Goal: Task Accomplishment & Management: Manage account settings

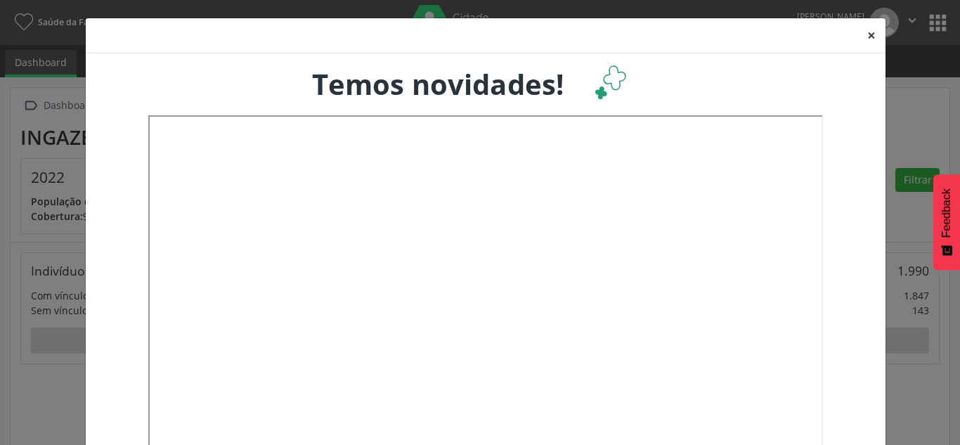
click at [867, 33] on button "×" at bounding box center [871, 35] width 28 height 34
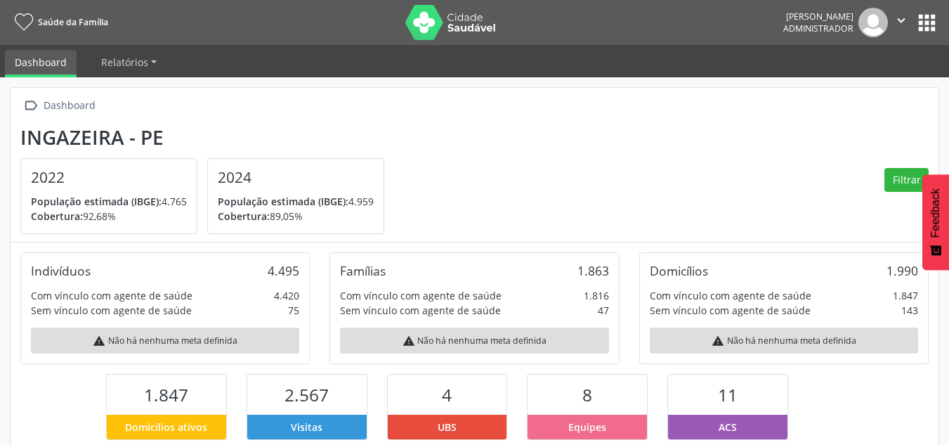
scroll to position [233, 310]
click at [932, 22] on button "apps" at bounding box center [927, 23] width 25 height 25
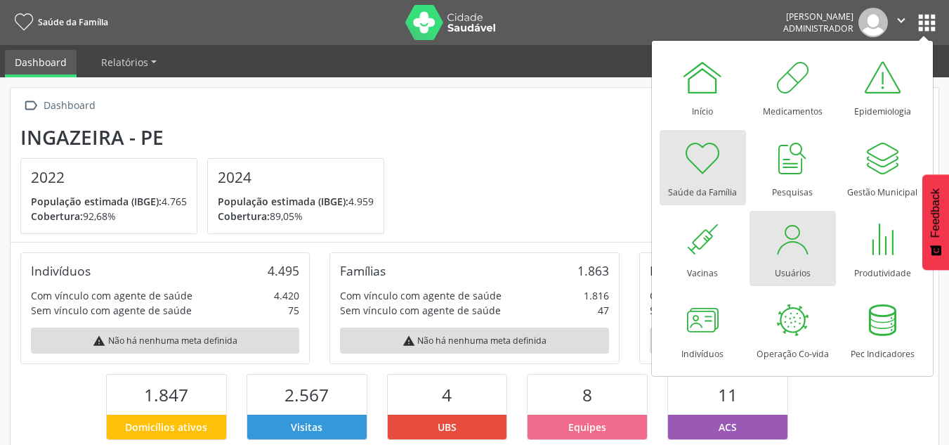
click at [793, 254] on div at bounding box center [792, 239] width 42 height 42
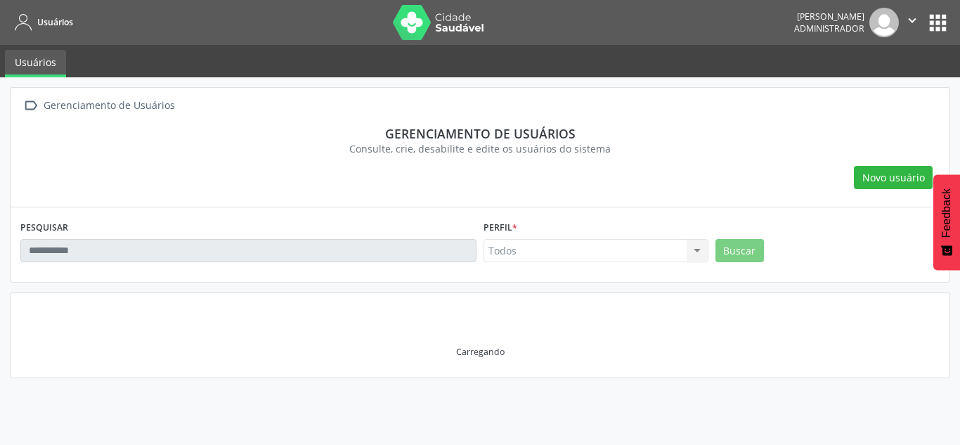
click at [539, 256] on div "Todos Todos ACS Coordenador Coordenador da Atenção Básica Coordenador de Distri…" at bounding box center [595, 251] width 225 height 24
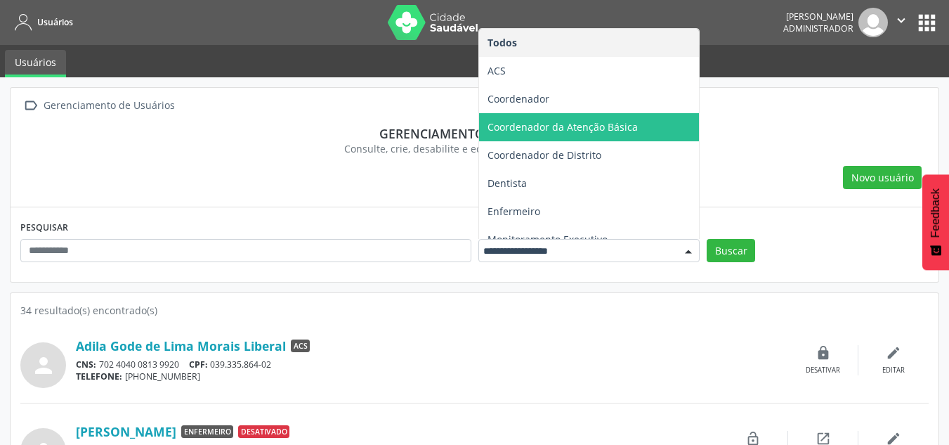
click at [562, 126] on span "Coordenador da Atenção Básica" at bounding box center [563, 126] width 150 height 13
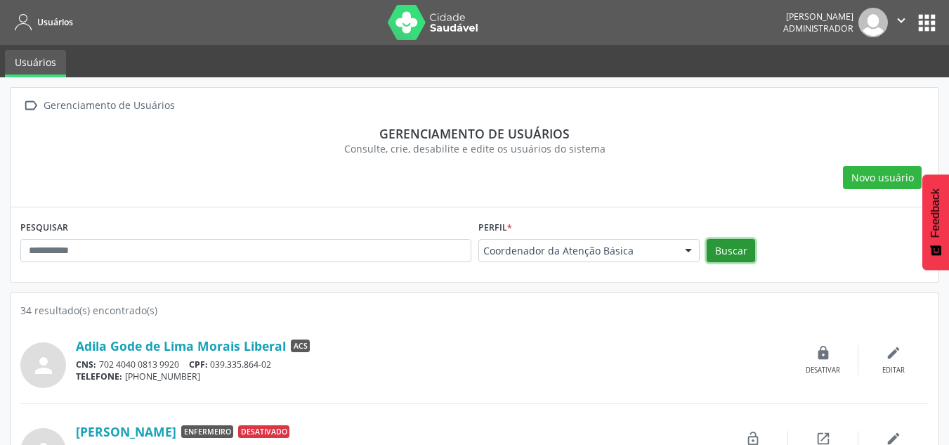
click at [735, 244] on button "Buscar" at bounding box center [731, 251] width 48 height 24
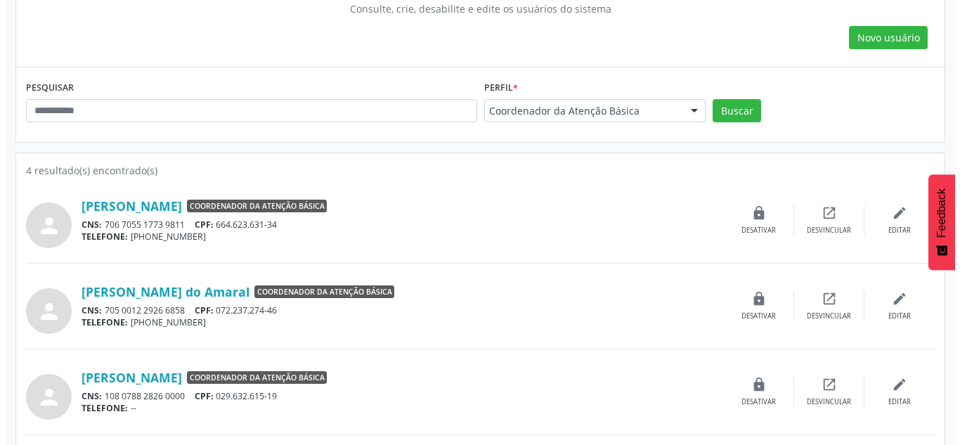
scroll to position [140, 0]
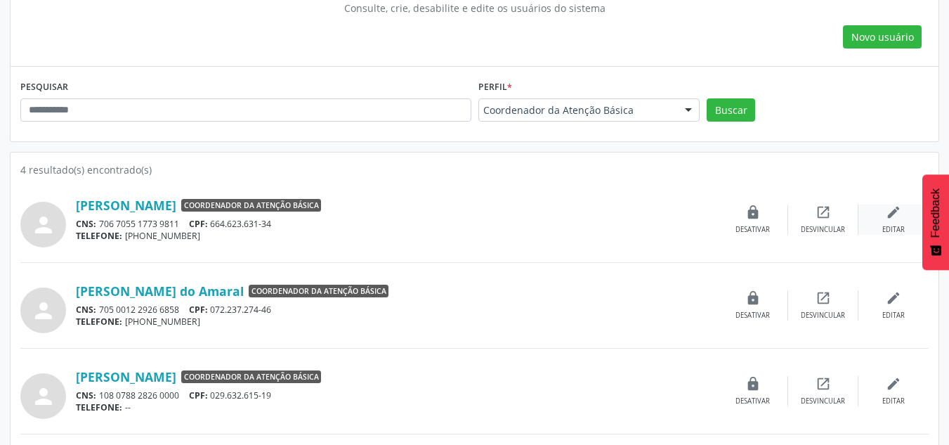
click at [896, 220] on icon "edit" at bounding box center [893, 211] width 15 height 15
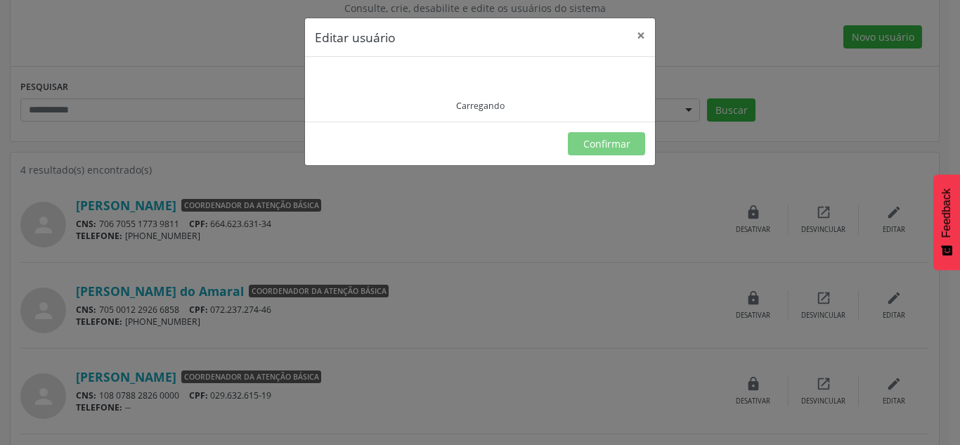
type input "**********"
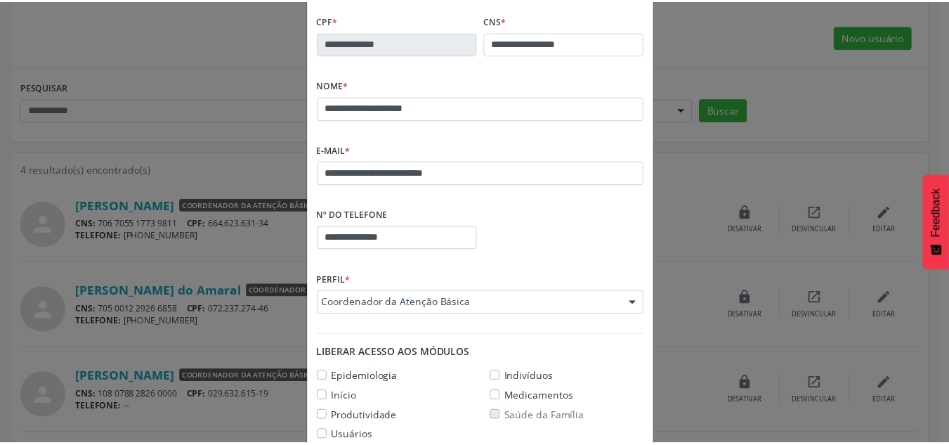
scroll to position [0, 0]
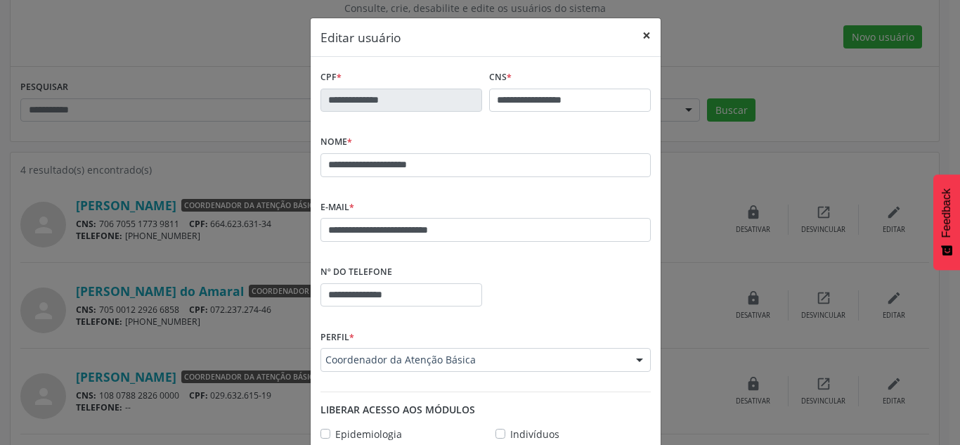
click at [642, 35] on button "×" at bounding box center [646, 35] width 28 height 34
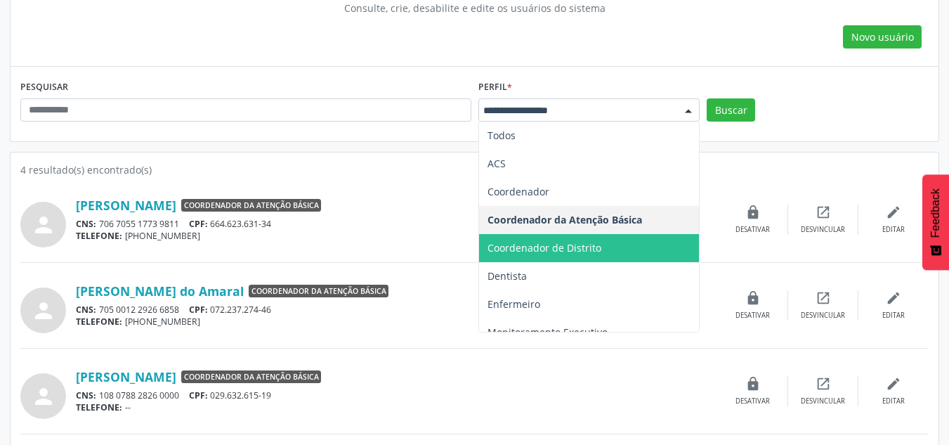
click at [571, 58] on div " Gerenciamento de Usuários Gerenciamento de usuários Consulte, crie, desabilit…" at bounding box center [475, 6] width 928 height 119
